Goal: Transaction & Acquisition: Book appointment/travel/reservation

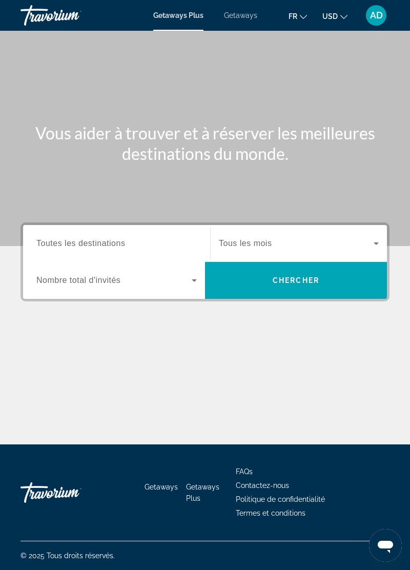
click at [165, 239] on input "Destination Toutes les destinations" at bounding box center [116, 244] width 161 height 12
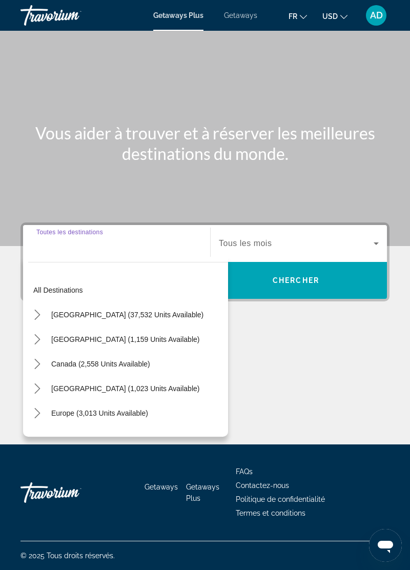
scroll to position [49, 0]
click at [129, 409] on span "Europe (3,013 units available)" at bounding box center [99, 413] width 97 height 8
type input "**********"
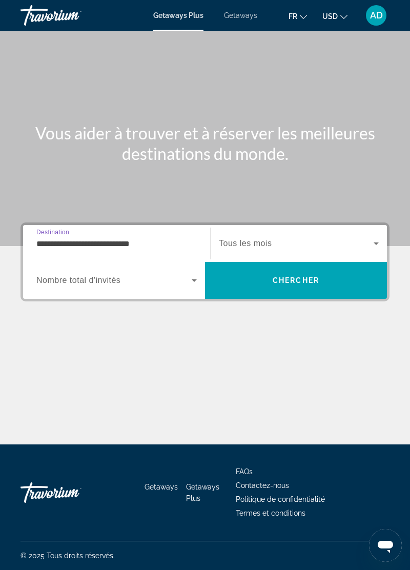
click at [186, 274] on span "Search widget" at bounding box center [113, 280] width 155 height 12
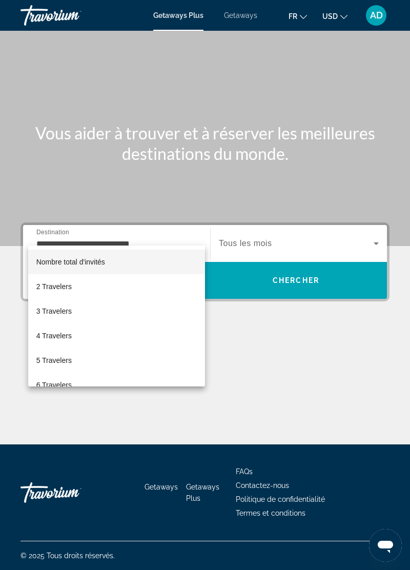
click at [143, 275] on mat-option "2 Travelers" at bounding box center [116, 286] width 177 height 25
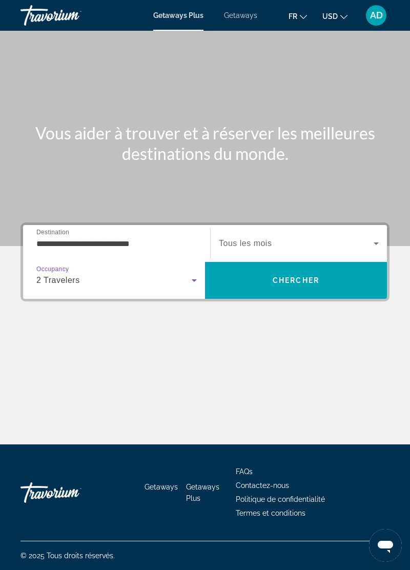
click at [325, 238] on span "Search widget" at bounding box center [296, 244] width 155 height 12
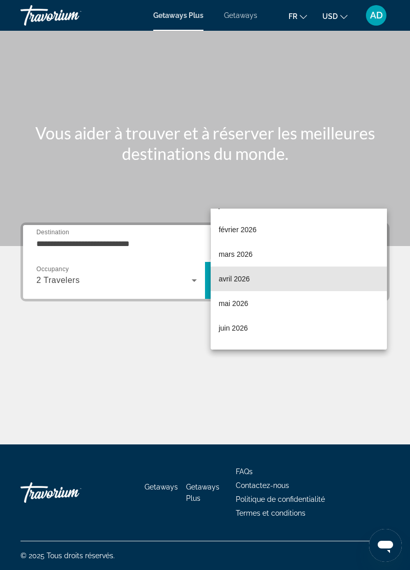
scroll to position [108, 0]
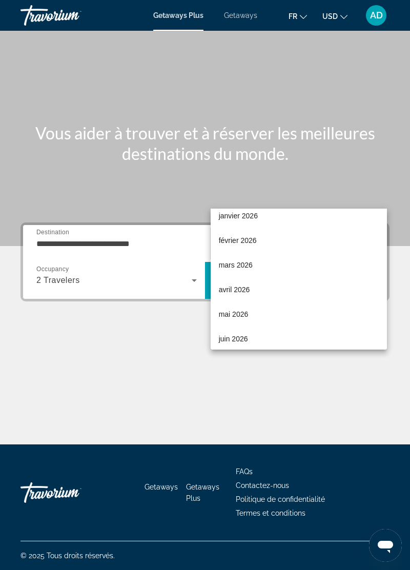
click at [276, 261] on mat-option "mars 2026" at bounding box center [299, 265] width 177 height 25
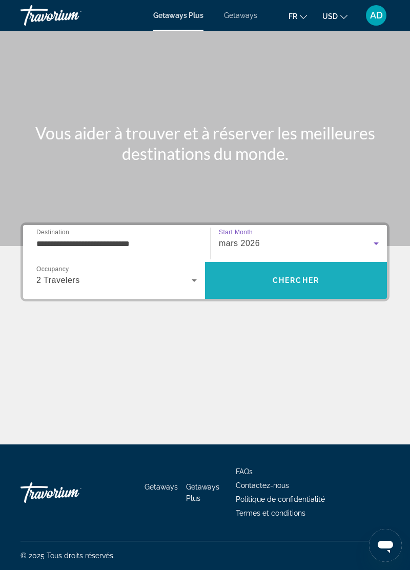
click at [324, 268] on span "Search" at bounding box center [296, 280] width 182 height 25
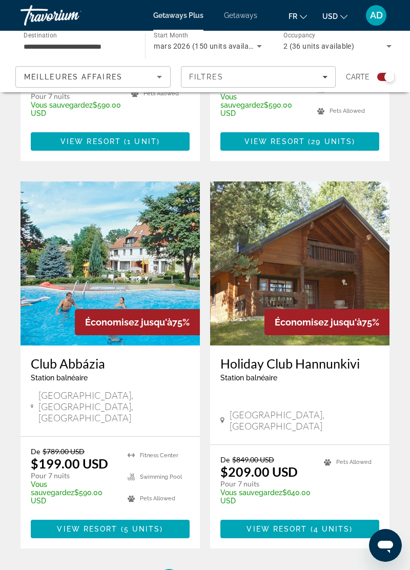
scroll to position [2047, 0]
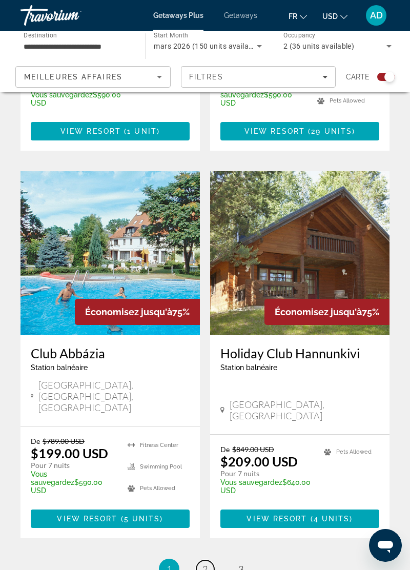
click at [207, 564] on span "2" at bounding box center [205, 569] width 5 height 11
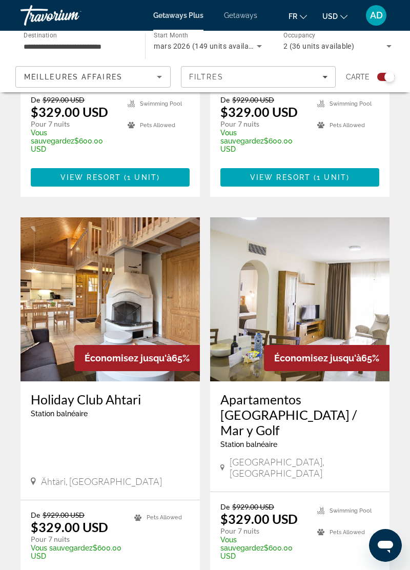
scroll to position [2073, 0]
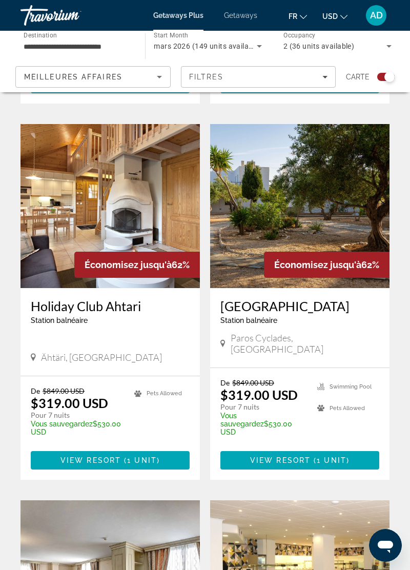
scroll to position [1403, 0]
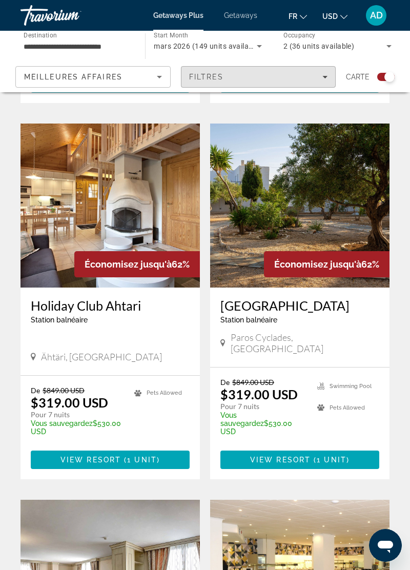
click at [307, 79] on div "Filtres" at bounding box center [258, 77] width 139 height 8
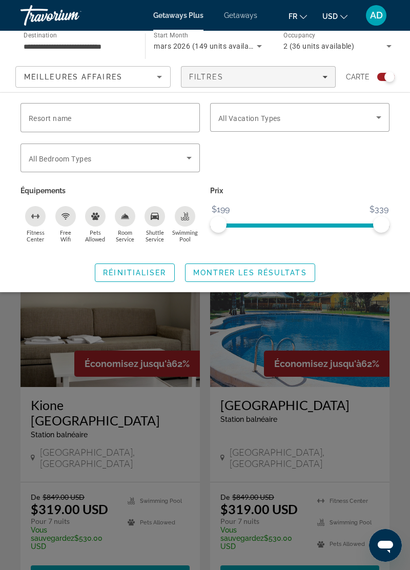
scroll to position [911, 0]
click at [244, 15] on span "Getaways" at bounding box center [240, 15] width 33 height 8
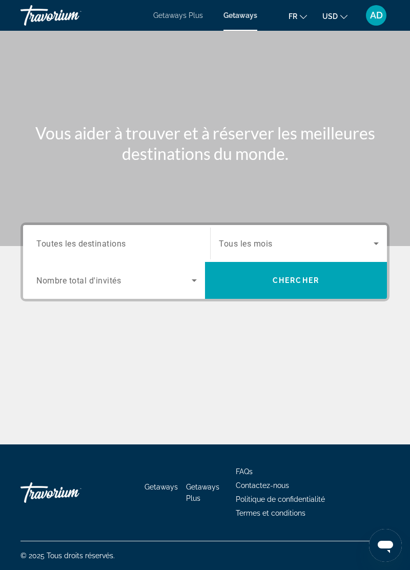
click at [180, 279] on span "Search widget" at bounding box center [113, 280] width 155 height 12
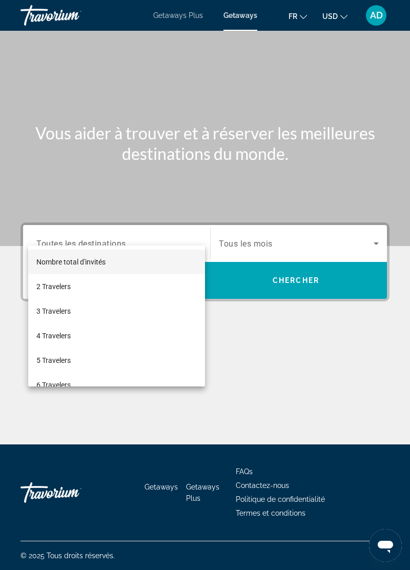
scroll to position [49, 0]
click at [153, 283] on mat-option "2 Travelers" at bounding box center [116, 286] width 177 height 25
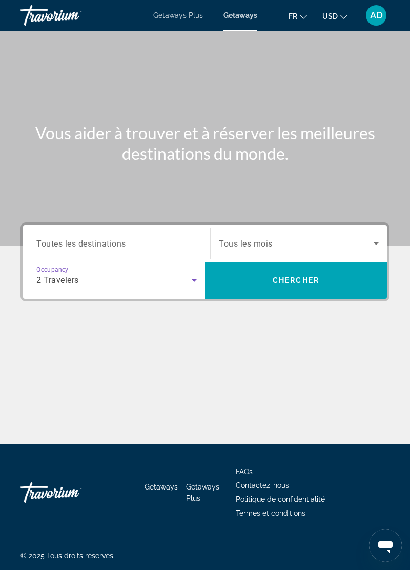
click at [177, 238] on input "Destination Toutes les destinations" at bounding box center [116, 244] width 161 height 12
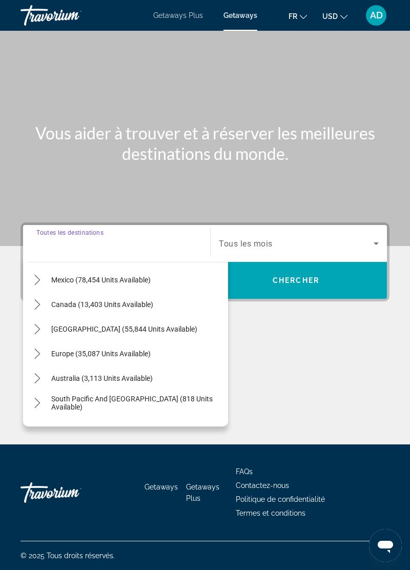
click at [30, 345] on mat-icon "Toggle Europe (35,087 units available) submenu" at bounding box center [37, 354] width 18 height 18
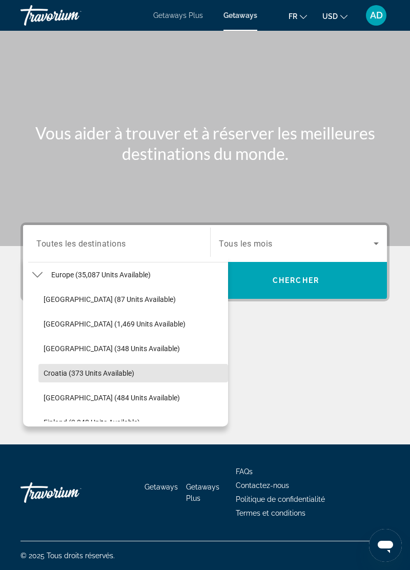
click at [114, 369] on span "Croatia (373 units available)" at bounding box center [89, 373] width 91 height 8
type input "**********"
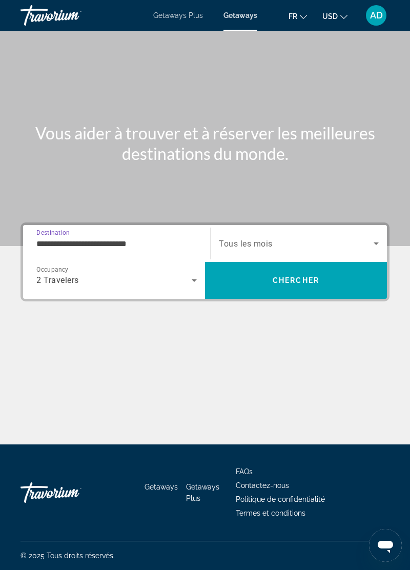
click at [301, 238] on span "Search widget" at bounding box center [296, 244] width 155 height 12
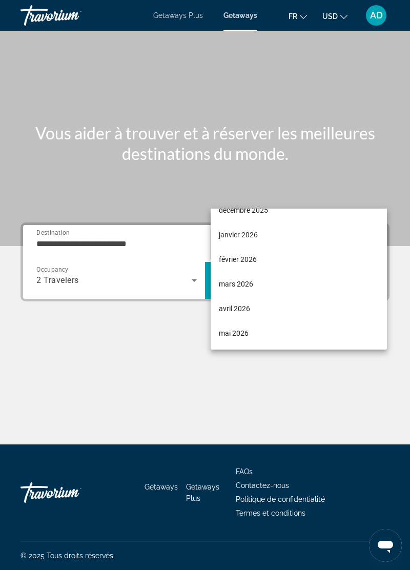
scroll to position [94, 0]
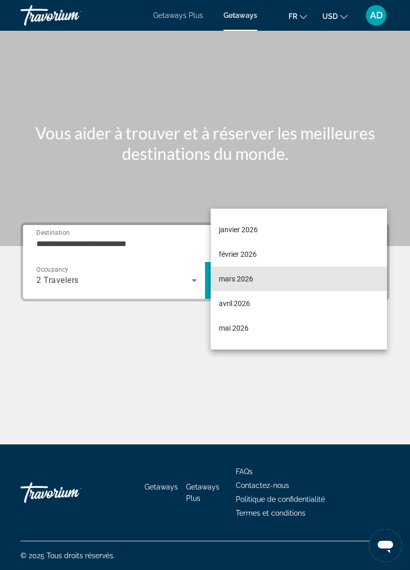
click at [264, 277] on mat-option "mars 2026" at bounding box center [299, 279] width 177 height 25
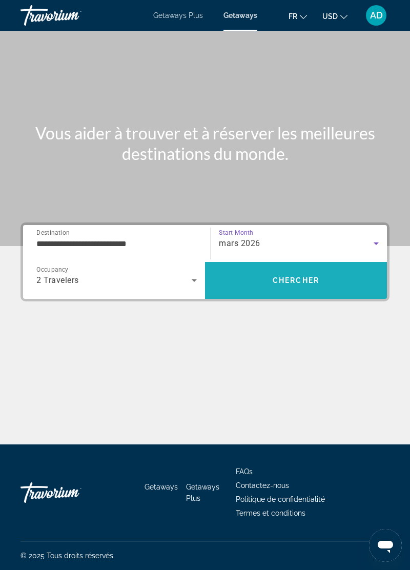
click at [302, 276] on span "Chercher" at bounding box center [296, 280] width 47 height 8
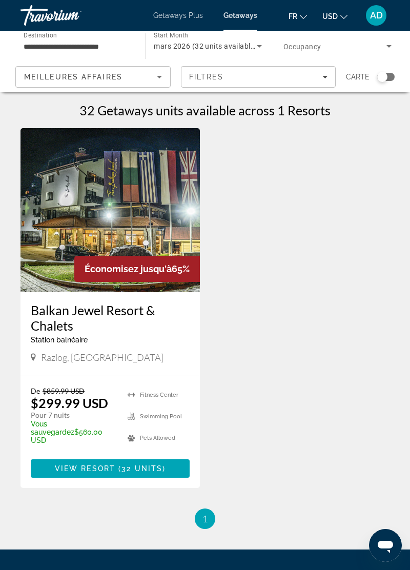
click at [121, 48] on input "**********" at bounding box center [78, 47] width 108 height 12
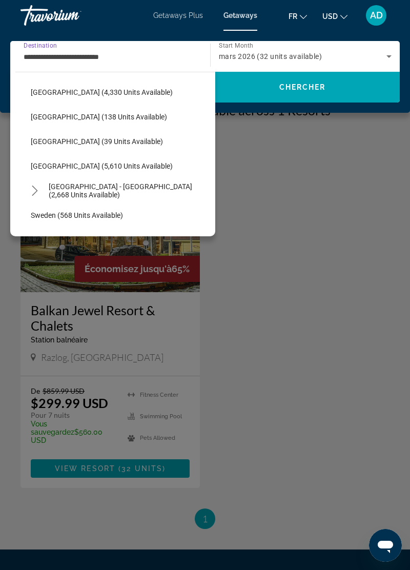
scroll to position [466, 0]
click at [161, 158] on span "Select destination: Spain (5,610 units available)" at bounding box center [121, 165] width 190 height 25
type input "**********"
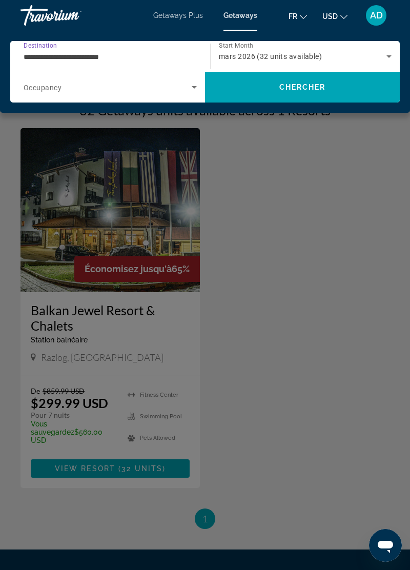
click at [313, 77] on span "Search" at bounding box center [302, 87] width 195 height 25
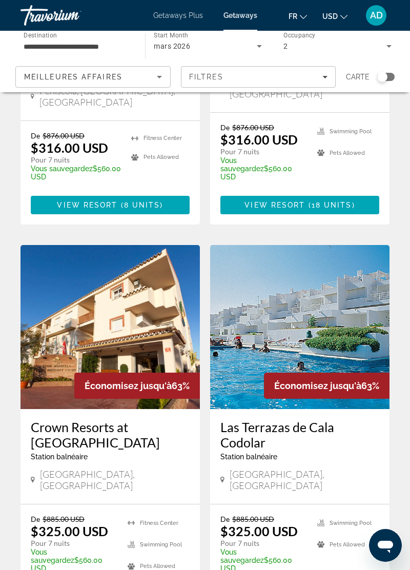
scroll to position [1878, 0]
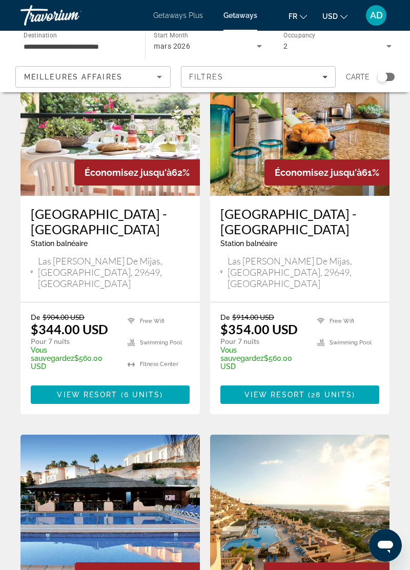
scroll to position [488, 0]
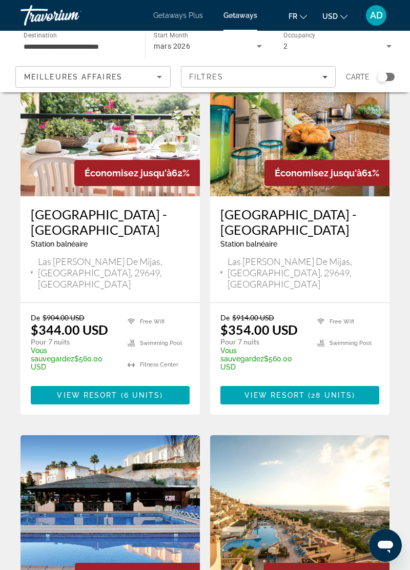
click at [333, 10] on button "USD USD ($) MXN (Mex$) CAD (Can$) GBP (£) EUR (€) AUD (A$) NZD (NZ$) CNY (CN¥)" at bounding box center [335, 16] width 25 height 15
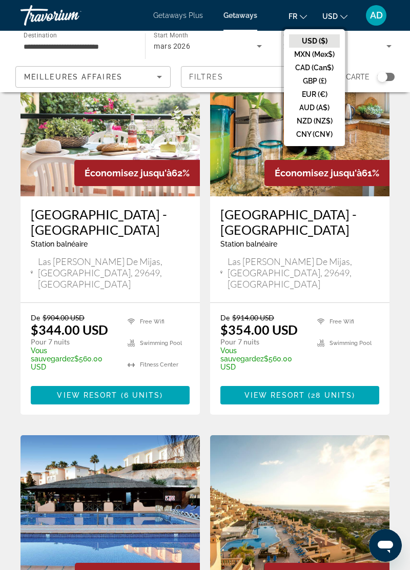
click at [315, 86] on button "GBP (£)" at bounding box center [314, 80] width 51 height 13
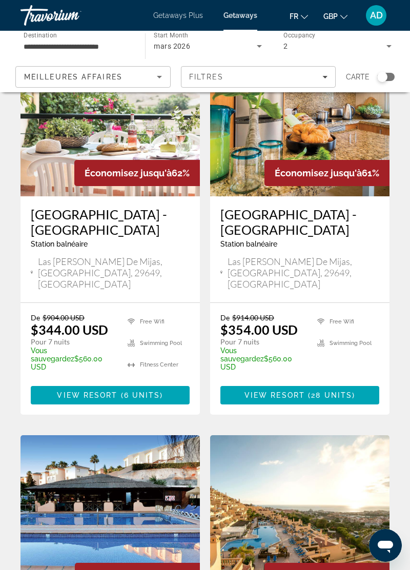
click at [328, 18] on span "GBP" at bounding box center [331, 16] width 14 height 8
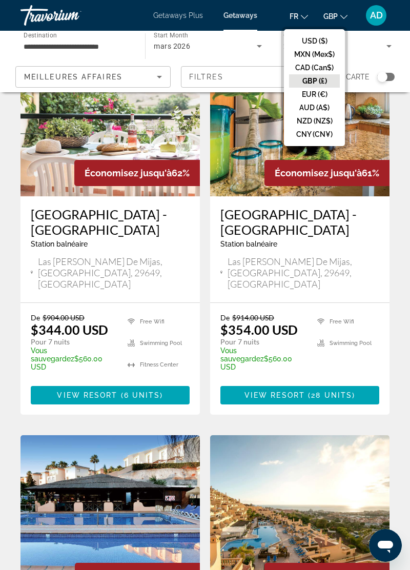
click at [313, 95] on button "EUR (€)" at bounding box center [314, 94] width 51 height 13
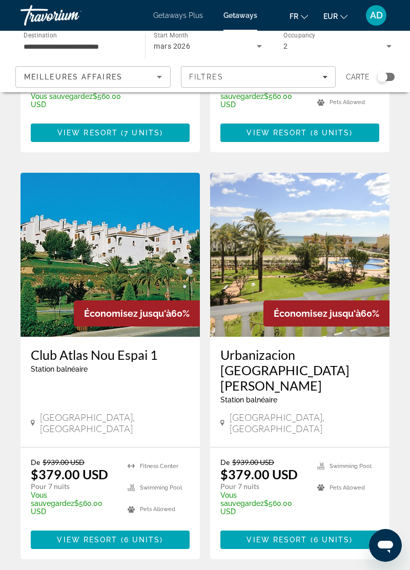
scroll to position [1910, 0]
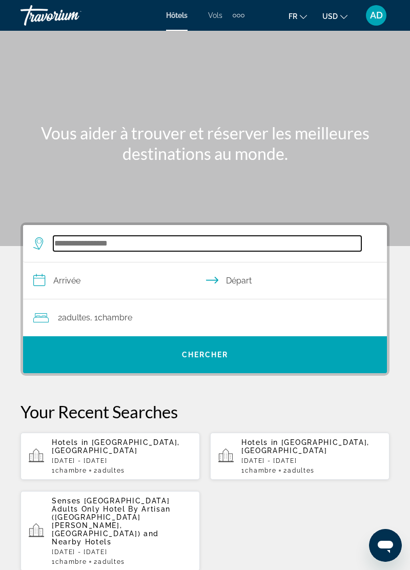
click at [252, 239] on input "Search hotel destination" at bounding box center [207, 243] width 308 height 15
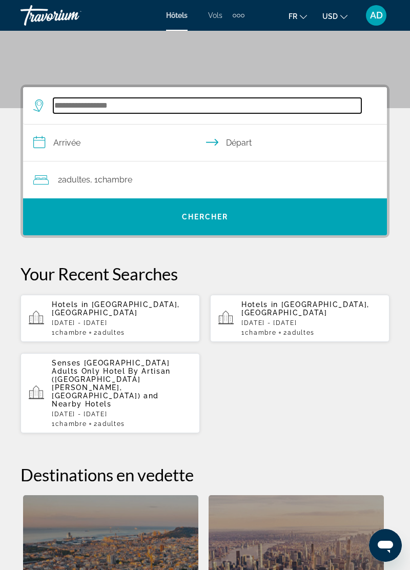
scroll to position [189, 0]
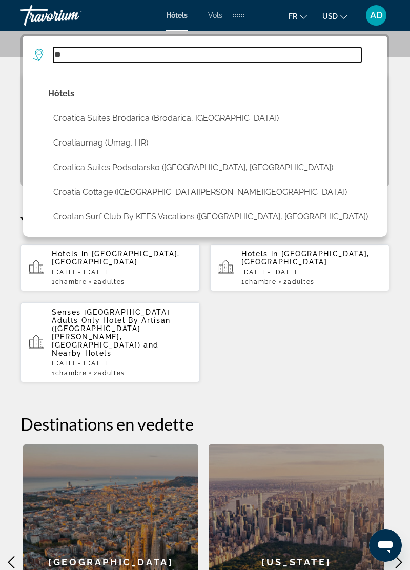
type input "*"
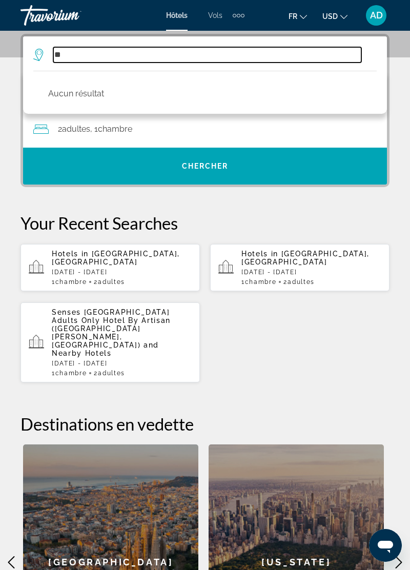
type input "*"
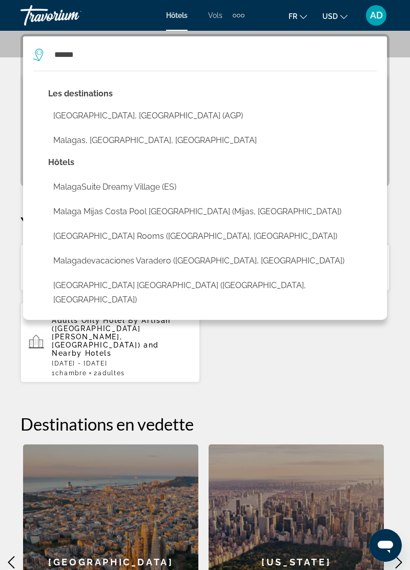
click at [118, 107] on button "[GEOGRAPHIC_DATA], [GEOGRAPHIC_DATA] (AGP)" at bounding box center [212, 115] width 329 height 19
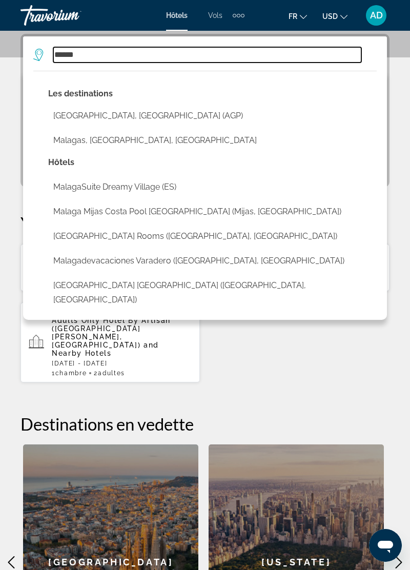
type input "**********"
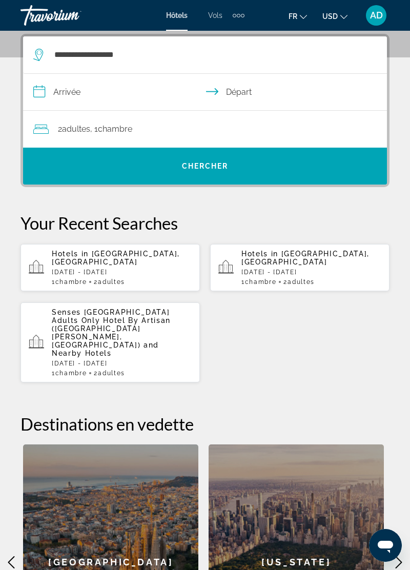
click at [106, 92] on input "**********" at bounding box center [207, 93] width 368 height 39
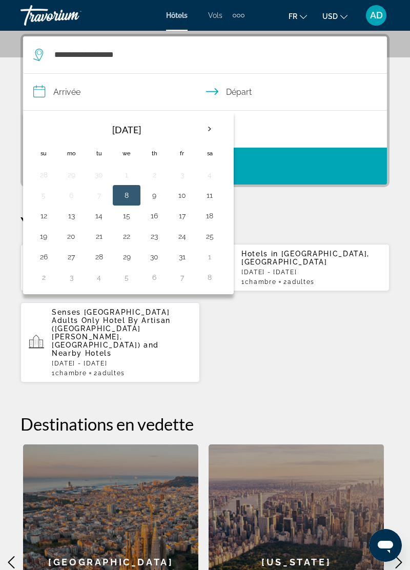
click at [205, 125] on th "Next month" at bounding box center [210, 129] width 28 height 23
click at [204, 125] on th "Next month" at bounding box center [210, 129] width 28 height 23
click at [204, 121] on th "Next month" at bounding box center [210, 129] width 28 height 23
click at [207, 119] on th "Next month" at bounding box center [210, 129] width 28 height 23
click at [207, 121] on th "Next month" at bounding box center [210, 129] width 28 height 23
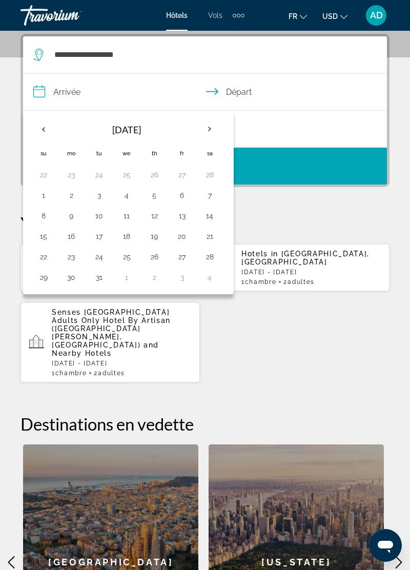
click at [125, 211] on button "11" at bounding box center [126, 216] width 16 height 14
click at [44, 229] on button "15" at bounding box center [43, 236] width 16 height 14
type input "**********"
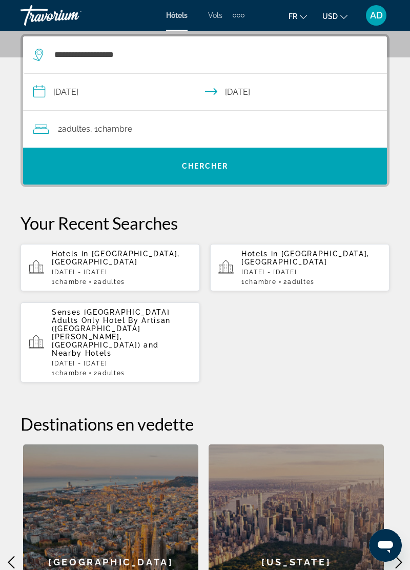
click at [305, 149] on span "Search" at bounding box center [205, 166] width 364 height 37
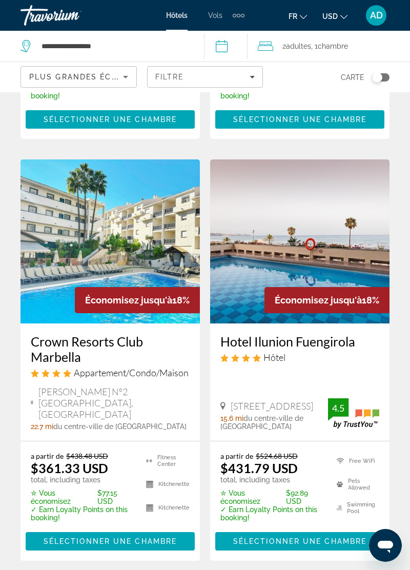
scroll to position [2157, 0]
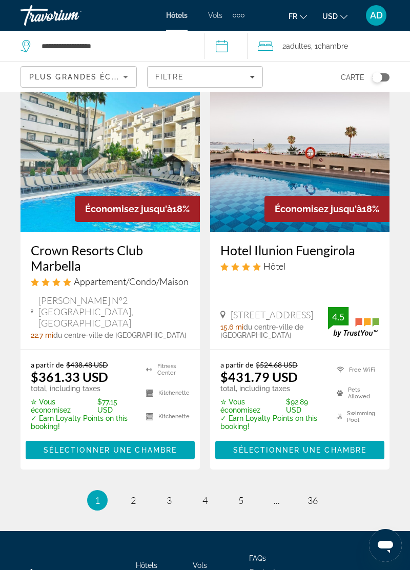
click at [140, 490] on li "page 2" at bounding box center [133, 500] width 21 height 21
click at [135, 495] on span "2" at bounding box center [133, 500] width 5 height 11
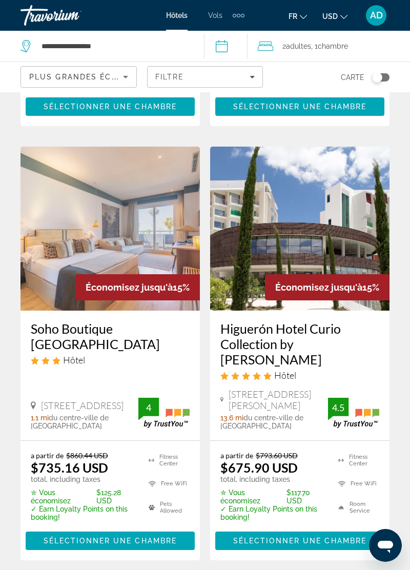
scroll to position [2167, 0]
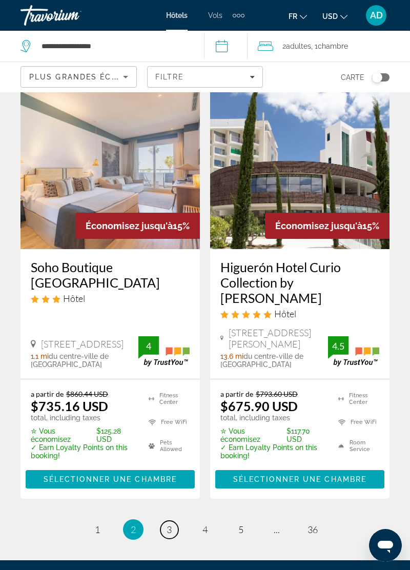
click at [174, 521] on link "page 3" at bounding box center [170, 530] width 18 height 18
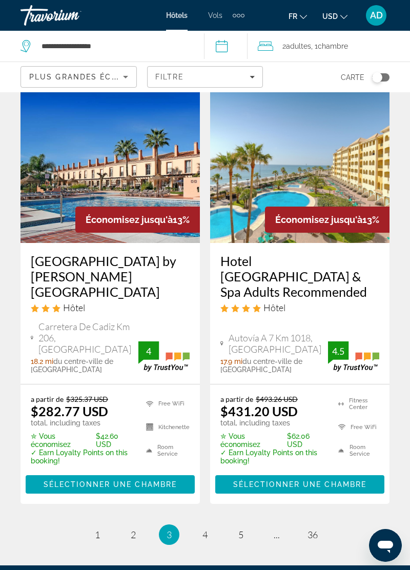
scroll to position [2259, 0]
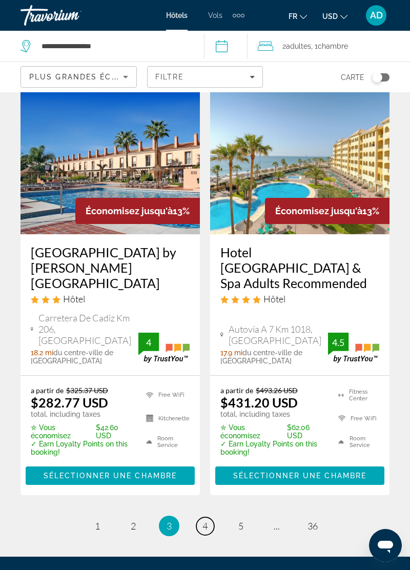
click at [205, 521] on span "4" at bounding box center [205, 526] width 5 height 11
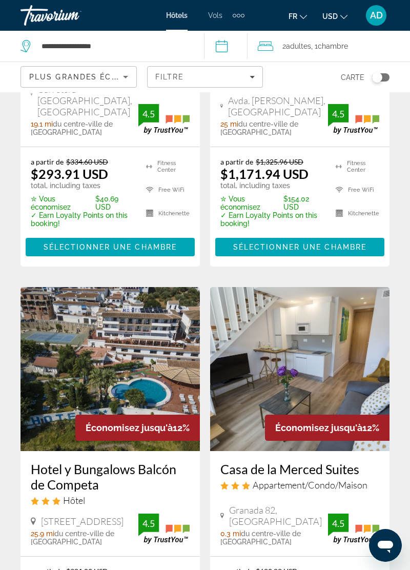
scroll to position [1139, 0]
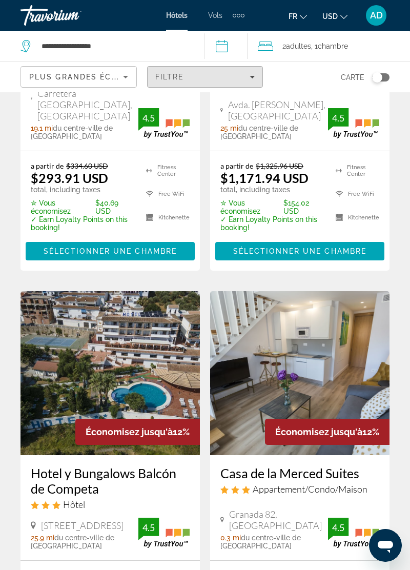
click at [250, 72] on span "Filters" at bounding box center [205, 77] width 115 height 25
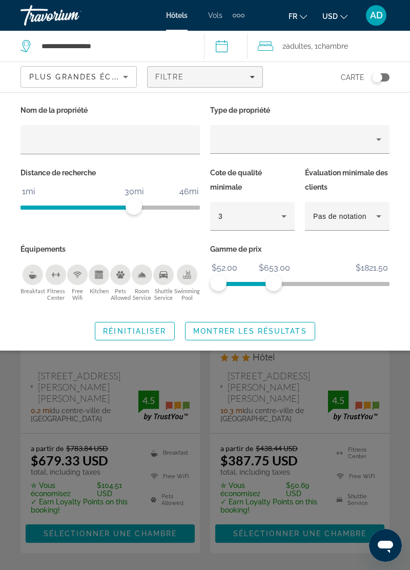
click at [276, 331] on span "Montrer les résultats" at bounding box center [250, 331] width 114 height 8
